Goal: Transaction & Acquisition: Obtain resource

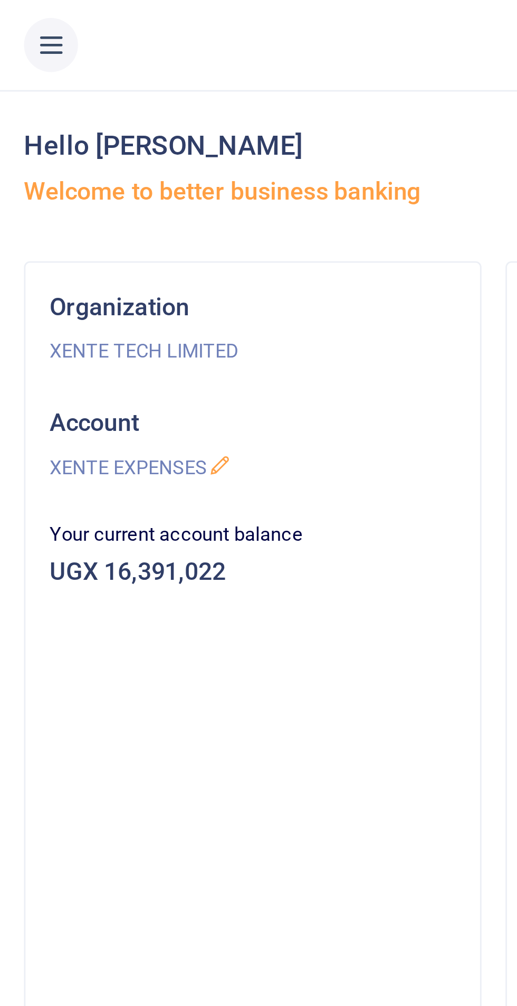
click at [16, 21] on icon at bounding box center [18, 16] width 11 height 12
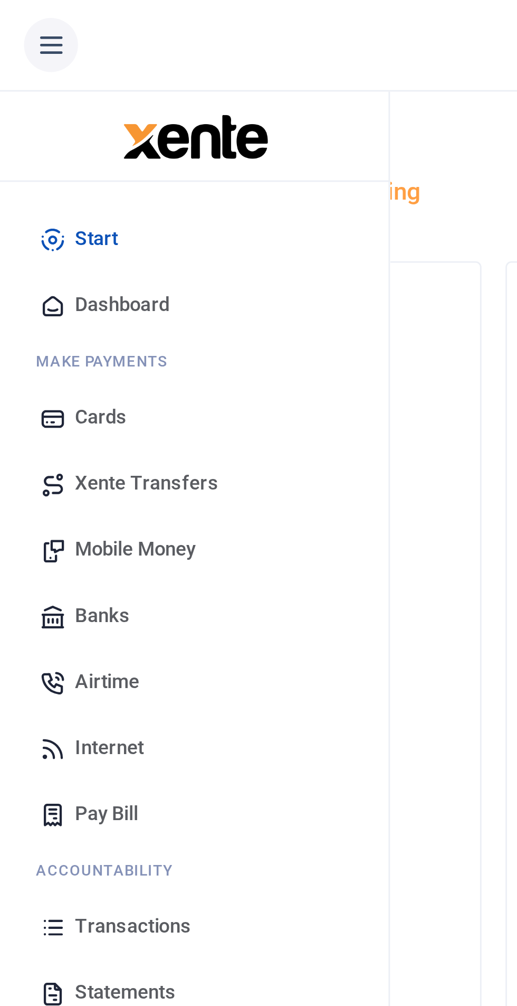
click at [50, 324] on span "Transactions" at bounding box center [46, 325] width 41 height 11
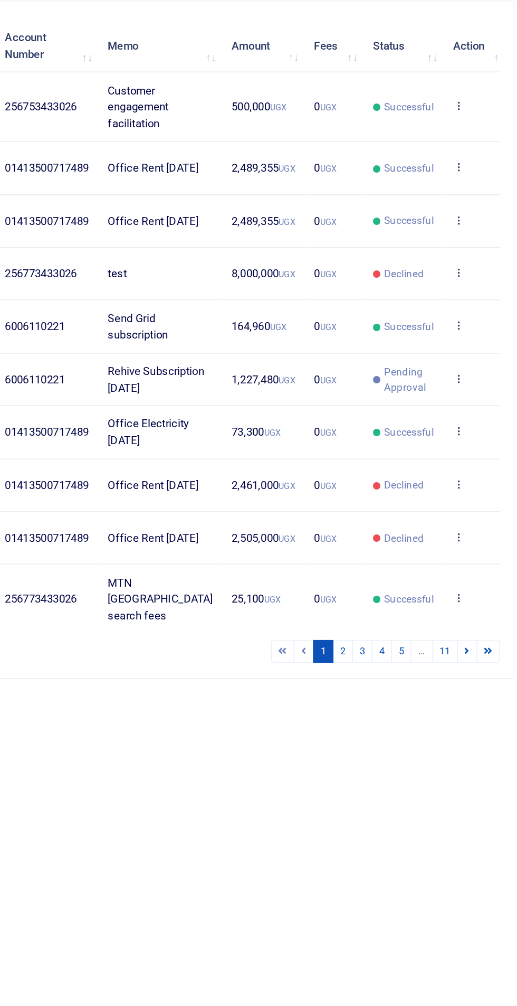
scroll to position [2, 0]
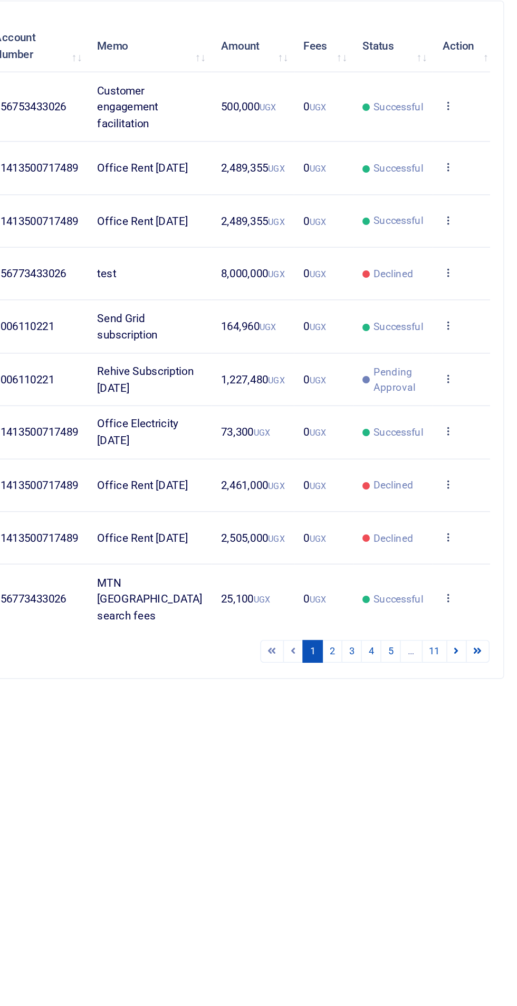
click at [470, 257] on icon at bounding box center [473, 255] width 7 height 7
click at [427, 273] on link "View details" at bounding box center [428, 278] width 83 height 15
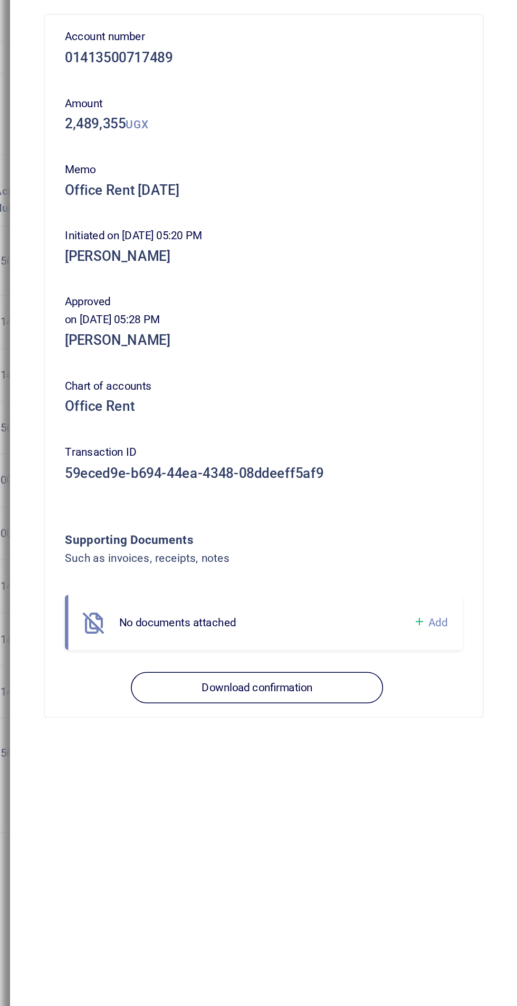
scroll to position [0, 0]
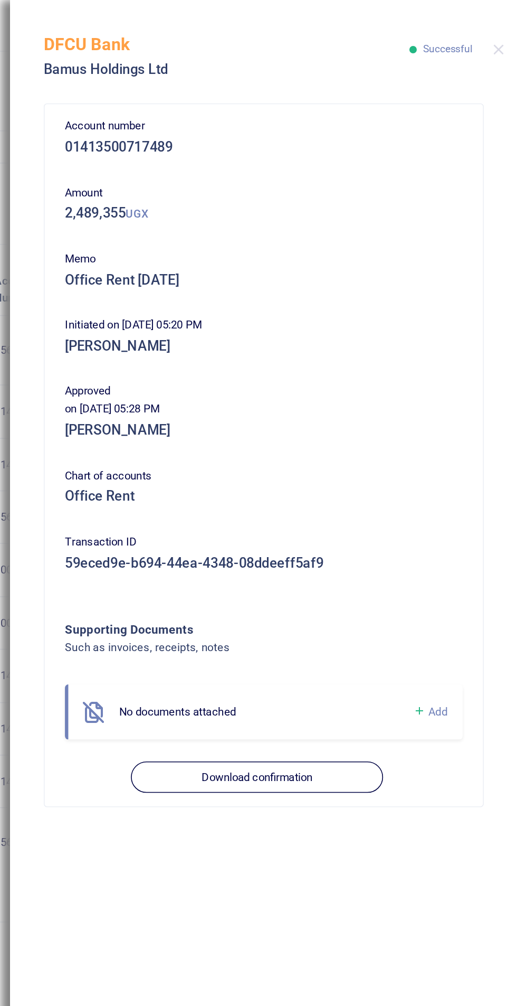
click at [363, 486] on button "Download confirmation" at bounding box center [354, 485] width 157 height 20
click at [505, 30] on button "Close" at bounding box center [505, 30] width 7 height 7
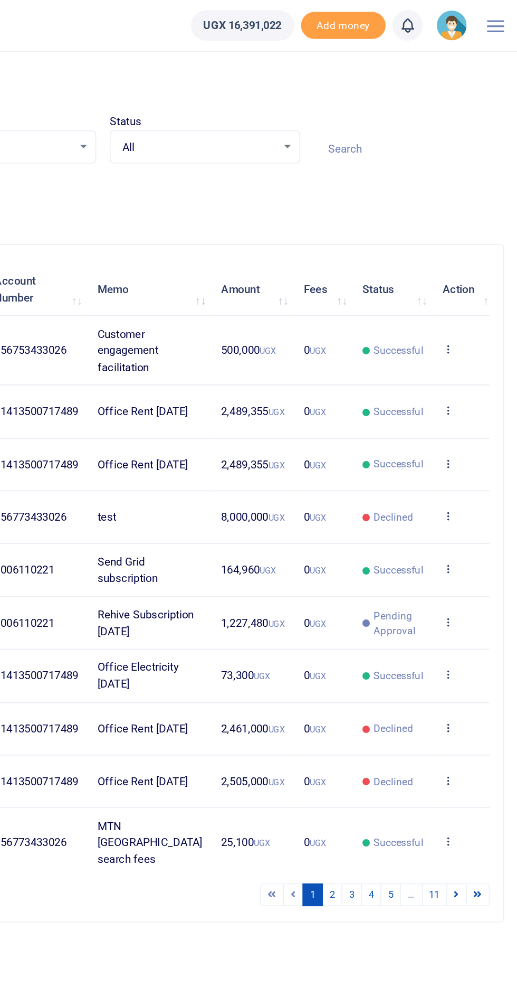
click at [470, 292] on icon at bounding box center [473, 288] width 7 height 7
click at [430, 320] on link "View details" at bounding box center [428, 321] width 83 height 15
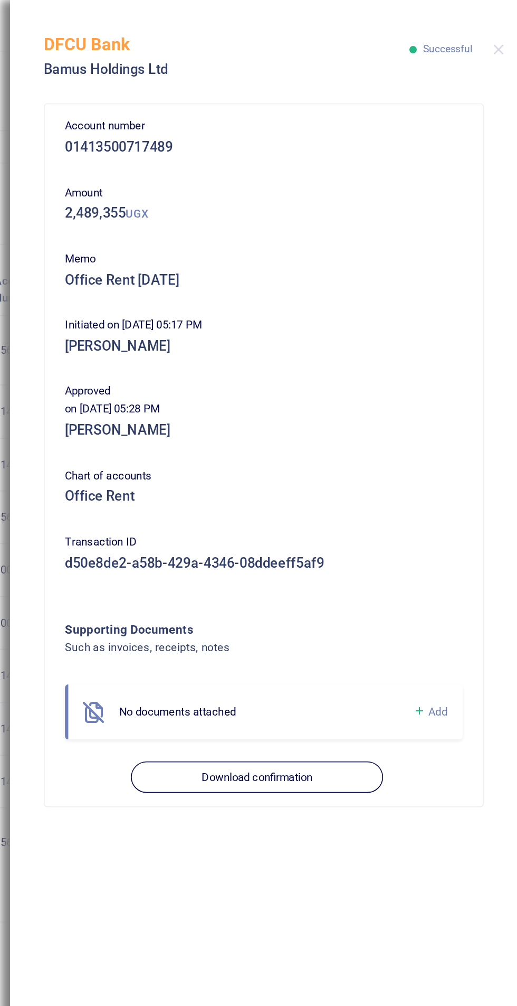
click at [356, 482] on button "Download confirmation" at bounding box center [354, 485] width 157 height 20
click at [505, 30] on button "Close" at bounding box center [505, 30] width 7 height 7
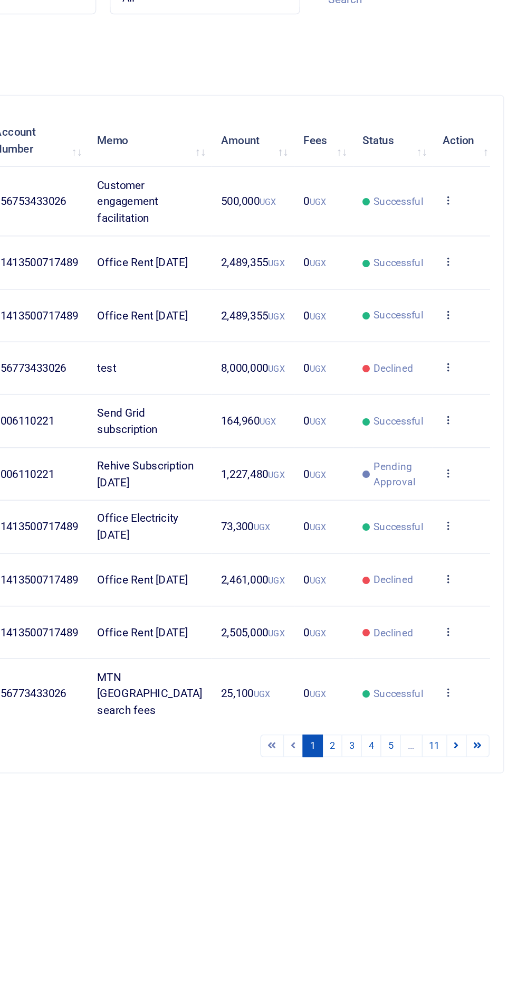
click at [470, 424] on icon at bounding box center [473, 419] width 7 height 7
click at [426, 484] on link "View details" at bounding box center [428, 488] width 83 height 15
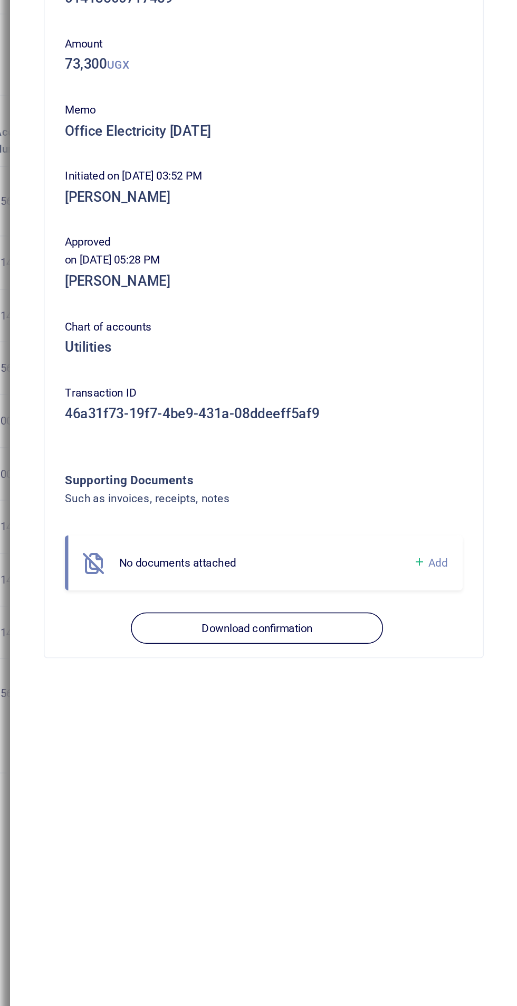
click at [372, 481] on button "Download confirmation" at bounding box center [354, 485] width 157 height 20
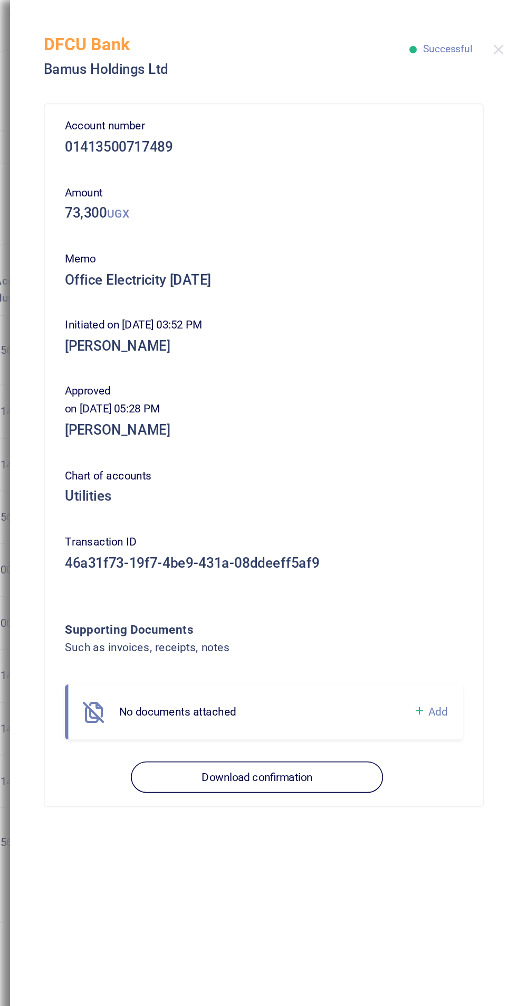
click at [347, 482] on button "Download confirmation" at bounding box center [354, 485] width 157 height 20
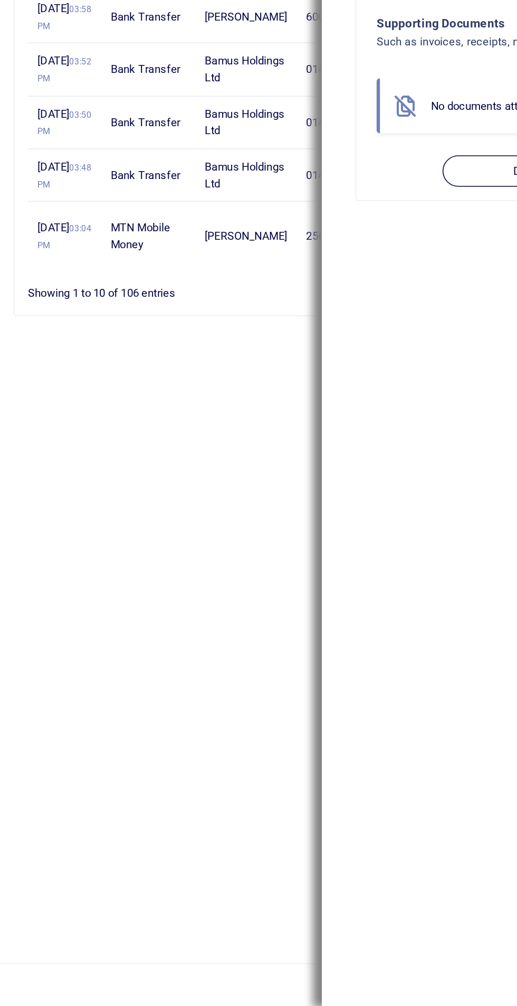
scroll to position [90, 0]
